Goal: Transaction & Acquisition: Purchase product/service

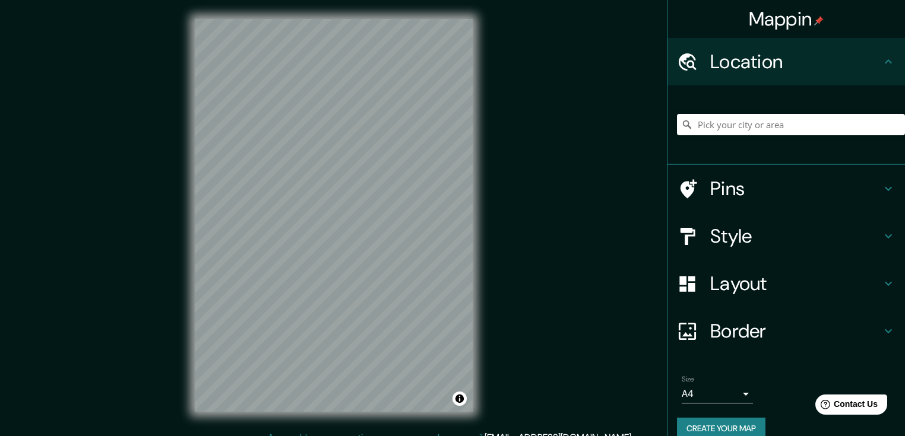
click at [480, 283] on div "© Mapbox © OpenStreetMap Improve this map" at bounding box center [334, 215] width 316 height 431
click at [777, 128] on input "Pick your city or area" at bounding box center [791, 124] width 228 height 21
click at [782, 121] on input "santa" at bounding box center [791, 124] width 228 height 21
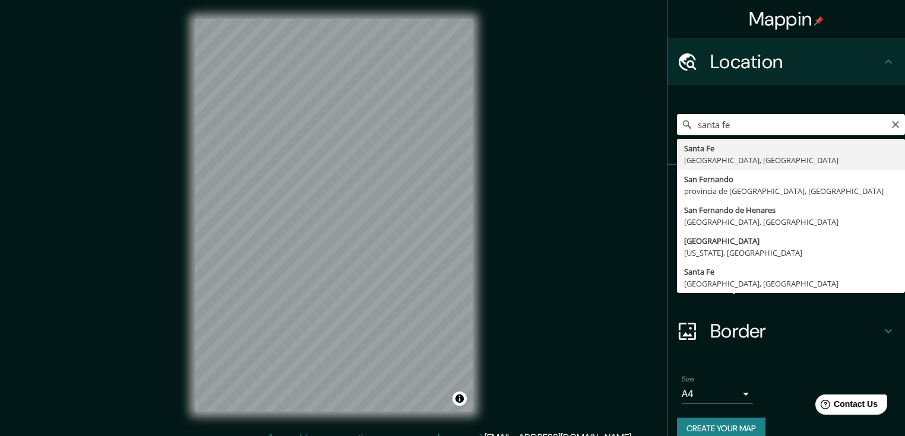
type input "[GEOGRAPHIC_DATA], [GEOGRAPHIC_DATA], [GEOGRAPHIC_DATA]"
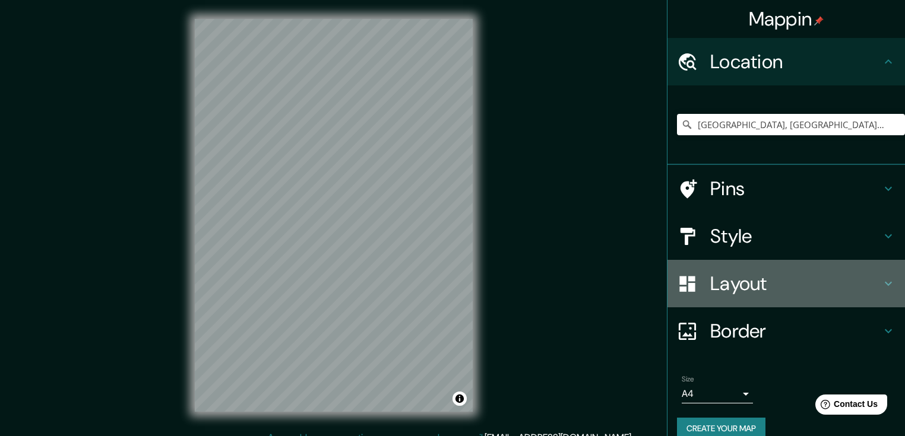
click at [710, 283] on h4 "Layout" at bounding box center [795, 284] width 171 height 24
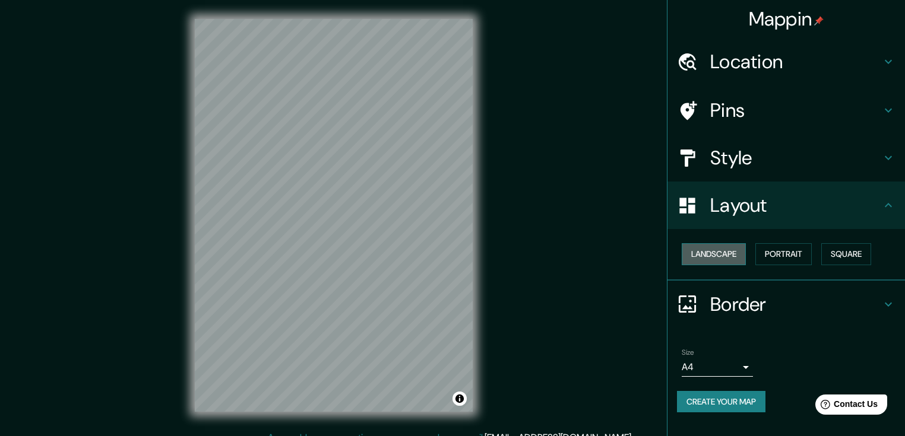
click at [715, 251] on button "Landscape" at bounding box center [714, 254] width 64 height 22
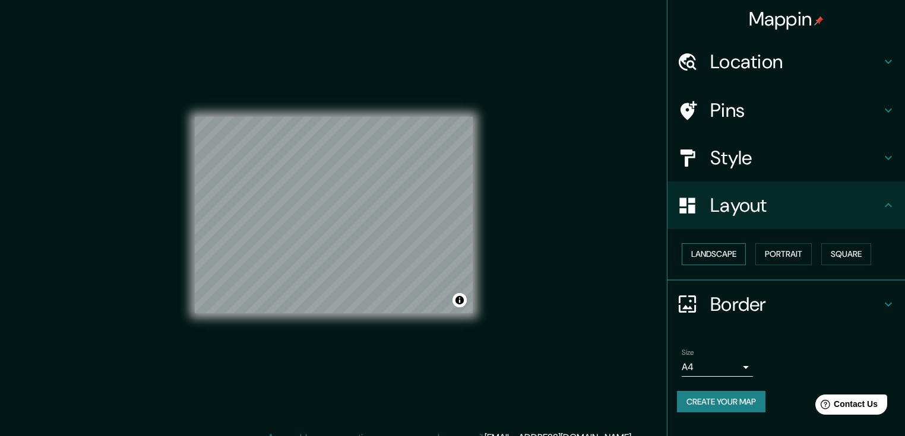
click at [717, 251] on button "Landscape" at bounding box center [714, 254] width 64 height 22
click at [712, 289] on div "Border" at bounding box center [785, 304] width 237 height 47
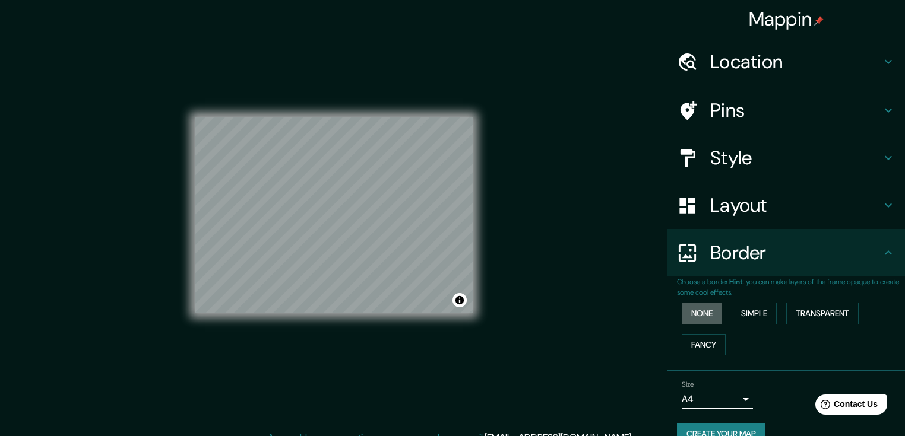
click at [699, 310] on button "None" at bounding box center [702, 314] width 40 height 22
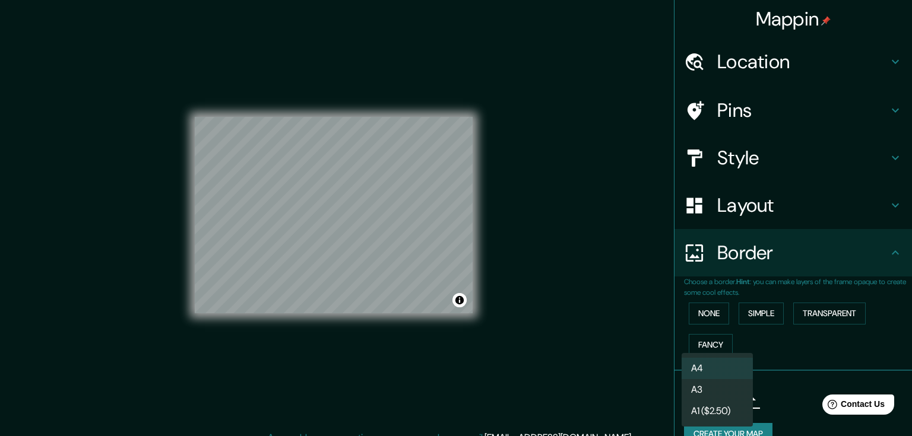
click at [690, 405] on body "Mappin Location [GEOGRAPHIC_DATA], [GEOGRAPHIC_DATA], [GEOGRAPHIC_DATA] Pins St…" at bounding box center [456, 218] width 912 height 436
click at [704, 387] on li "A3" at bounding box center [717, 389] width 71 height 21
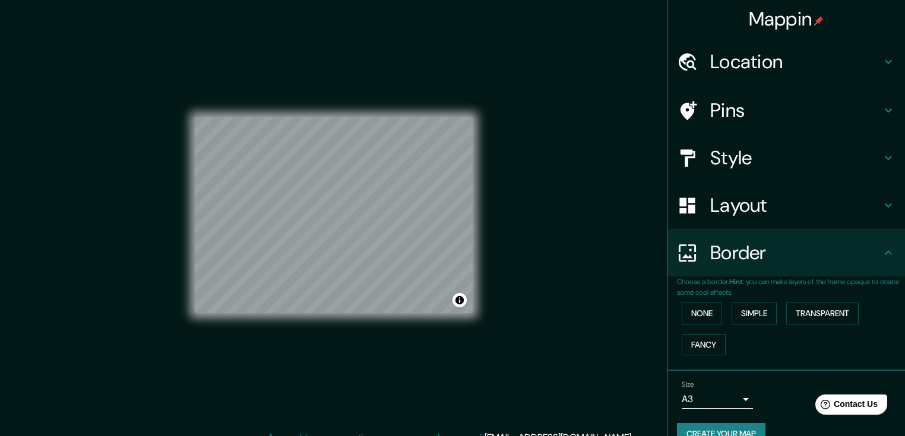
click at [530, 350] on div "Mappin Location [GEOGRAPHIC_DATA], [GEOGRAPHIC_DATA], [GEOGRAPHIC_DATA] Pins St…" at bounding box center [452, 225] width 905 height 450
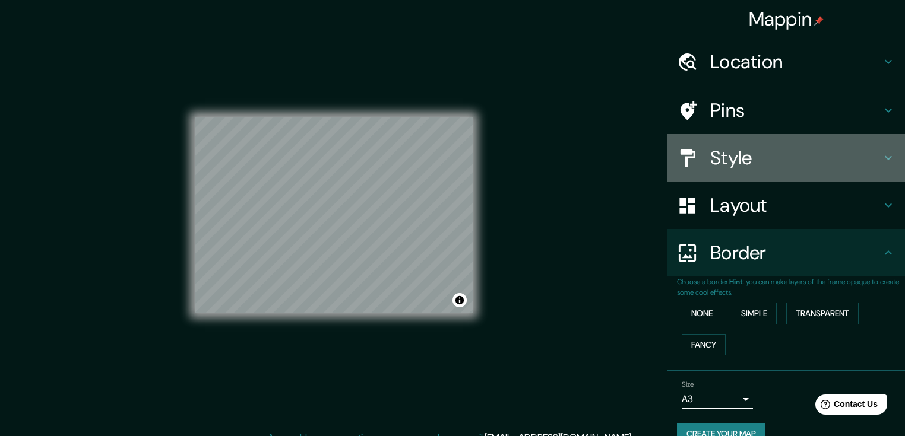
click at [770, 154] on h4 "Style" at bounding box center [795, 158] width 171 height 24
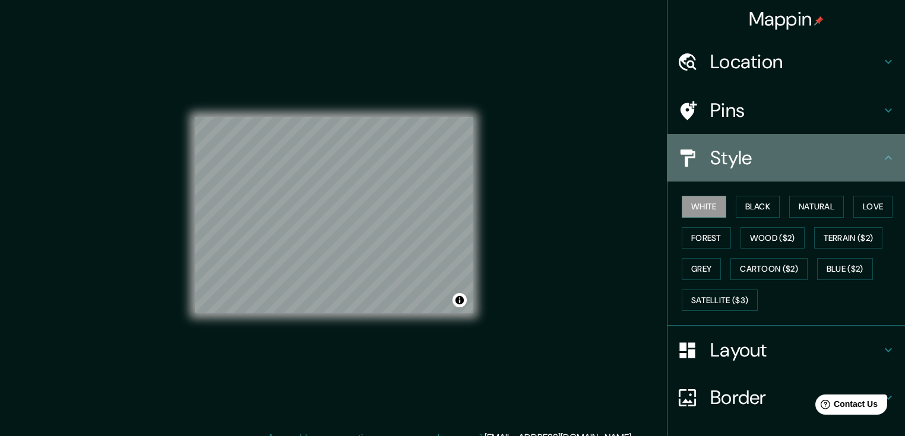
click at [769, 150] on h4 "Style" at bounding box center [795, 158] width 171 height 24
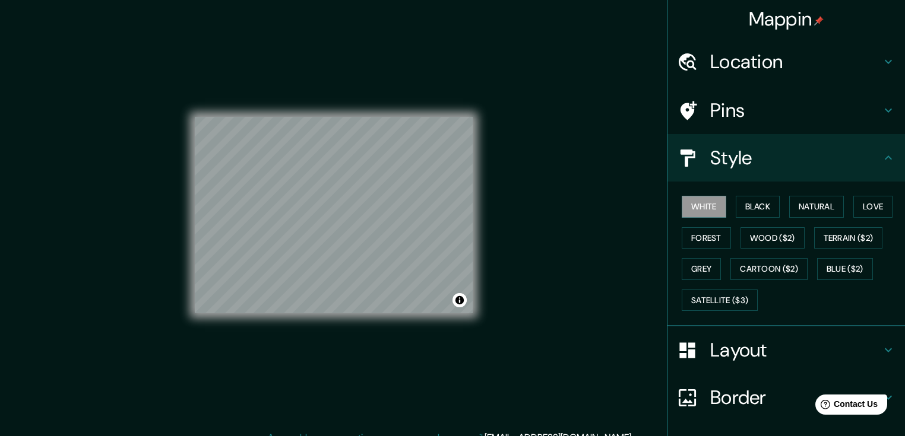
click at [805, 116] on h4 "Pins" at bounding box center [795, 111] width 171 height 24
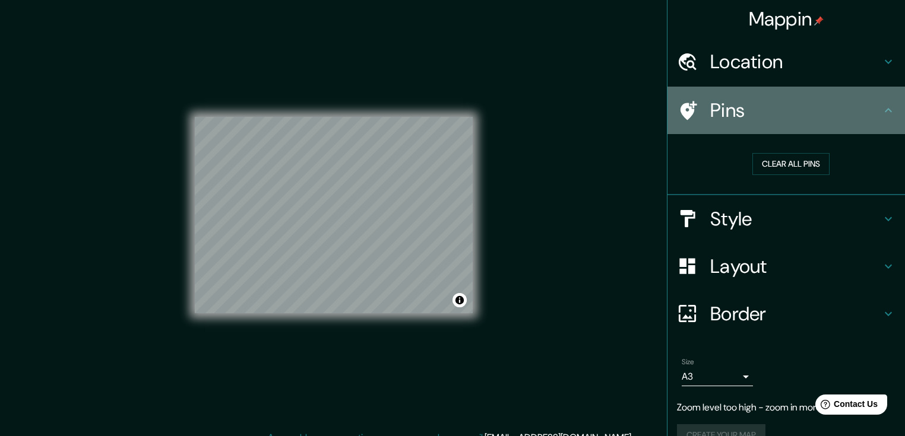
click at [805, 116] on h4 "Pins" at bounding box center [795, 111] width 171 height 24
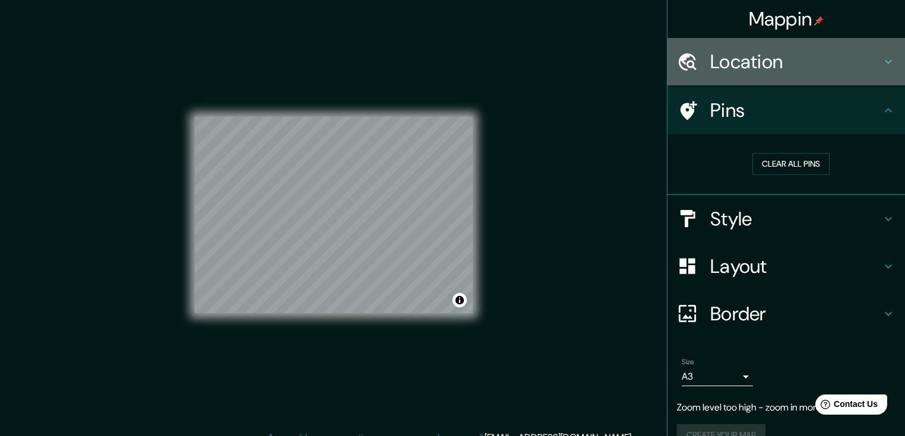
click at [797, 64] on h4 "Location" at bounding box center [795, 62] width 171 height 24
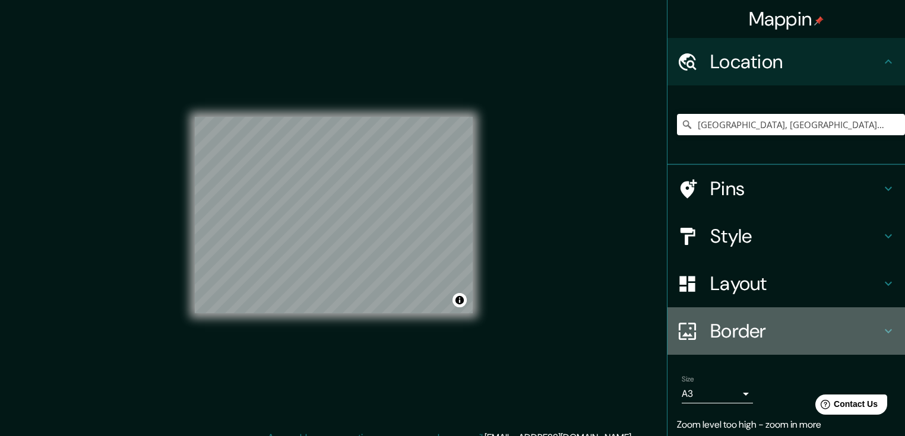
click at [763, 320] on h4 "Border" at bounding box center [795, 331] width 171 height 24
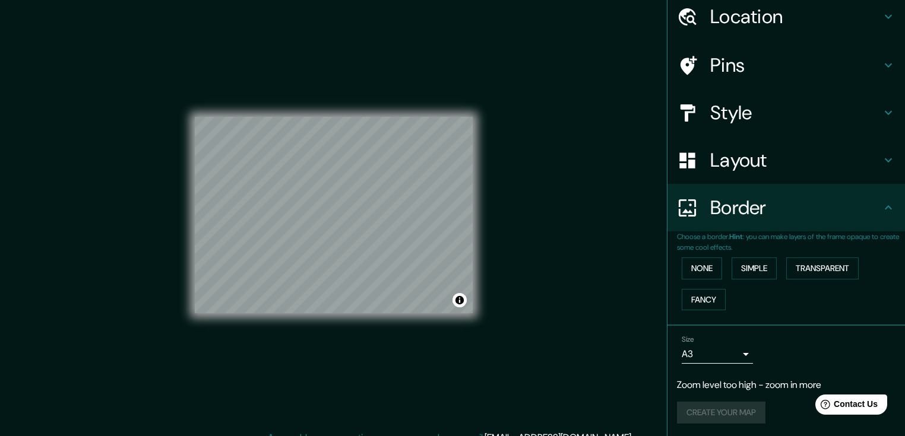
scroll to position [13, 0]
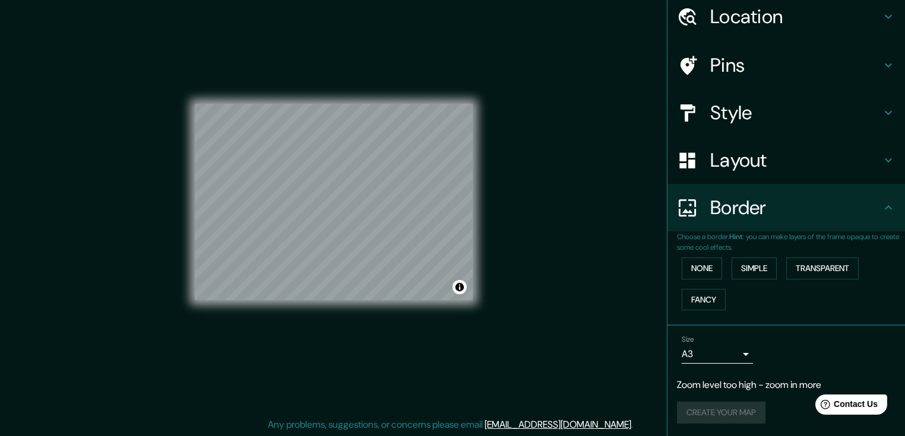
click at [755, 158] on h4 "Layout" at bounding box center [795, 160] width 171 height 24
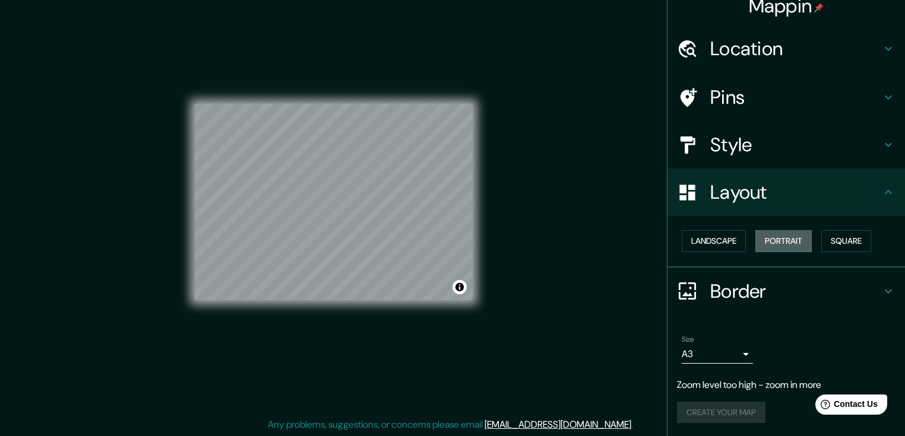
click at [772, 242] on button "Portrait" at bounding box center [783, 241] width 56 height 22
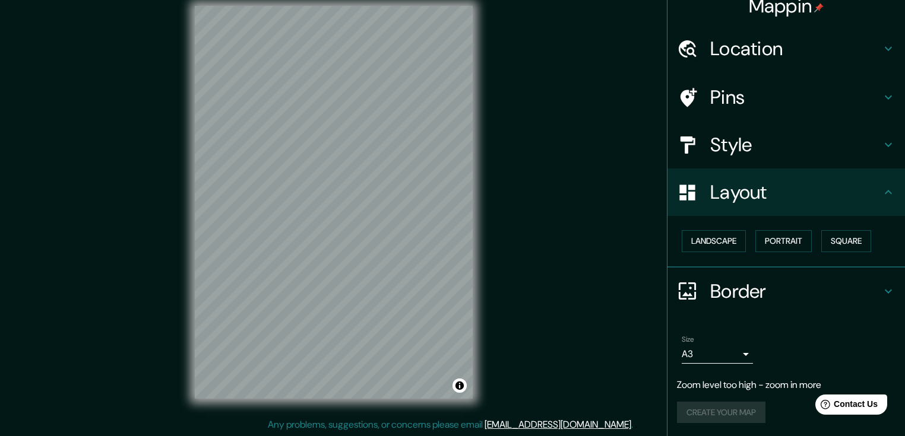
click at [788, 144] on h4 "Style" at bounding box center [795, 145] width 171 height 24
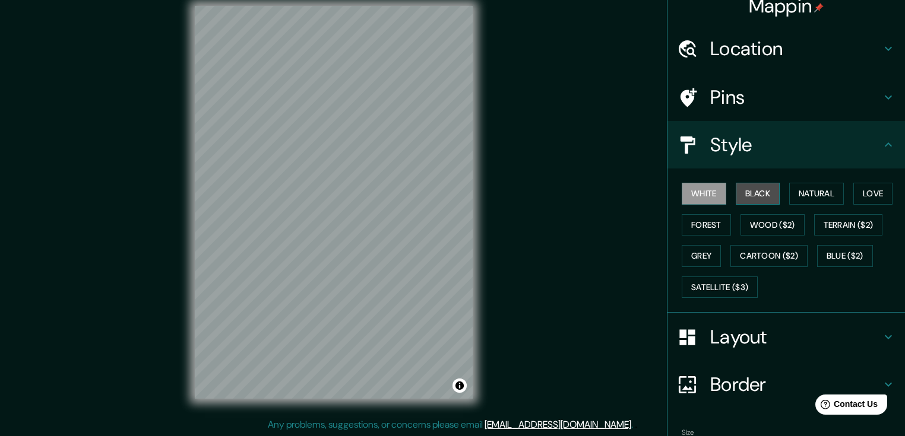
click at [762, 195] on button "Black" at bounding box center [758, 194] width 45 height 22
click at [802, 196] on button "Natural" at bounding box center [816, 194] width 55 height 22
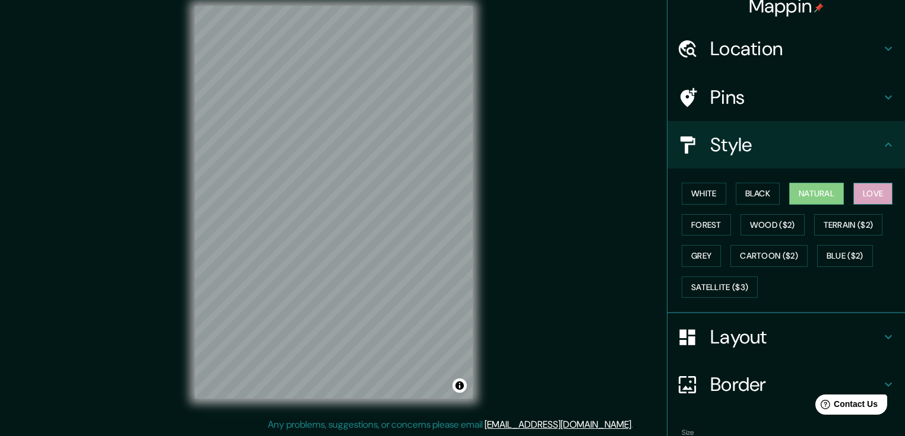
click at [853, 192] on button "Love" at bounding box center [872, 194] width 39 height 22
click at [682, 233] on button "Forest" at bounding box center [706, 225] width 49 height 22
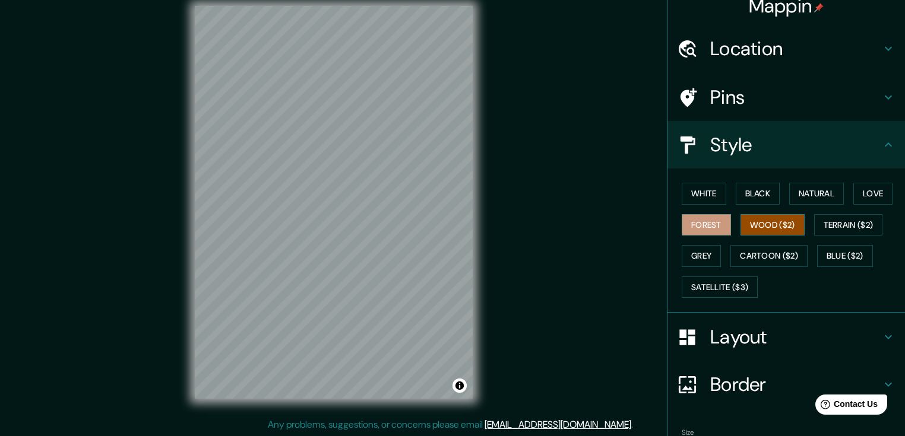
click at [764, 227] on button "Wood ($2)" at bounding box center [772, 225] width 64 height 22
click at [706, 195] on button "White" at bounding box center [704, 194] width 45 height 22
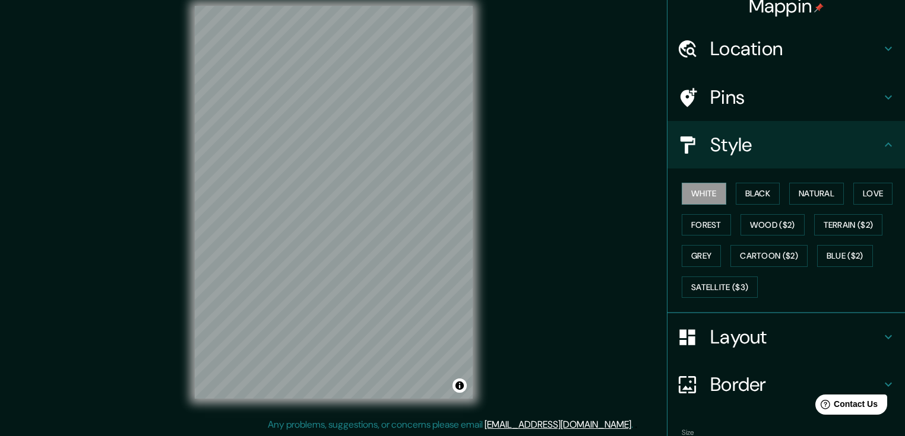
click at [493, 237] on div "Mappin Location [GEOGRAPHIC_DATA], [GEOGRAPHIC_DATA], [GEOGRAPHIC_DATA] Pins St…" at bounding box center [452, 212] width 905 height 450
click at [579, 288] on div "Mappin Location [GEOGRAPHIC_DATA], [GEOGRAPHIC_DATA], [GEOGRAPHIC_DATA] Pins St…" at bounding box center [452, 212] width 905 height 450
